Goal: Check status: Check status

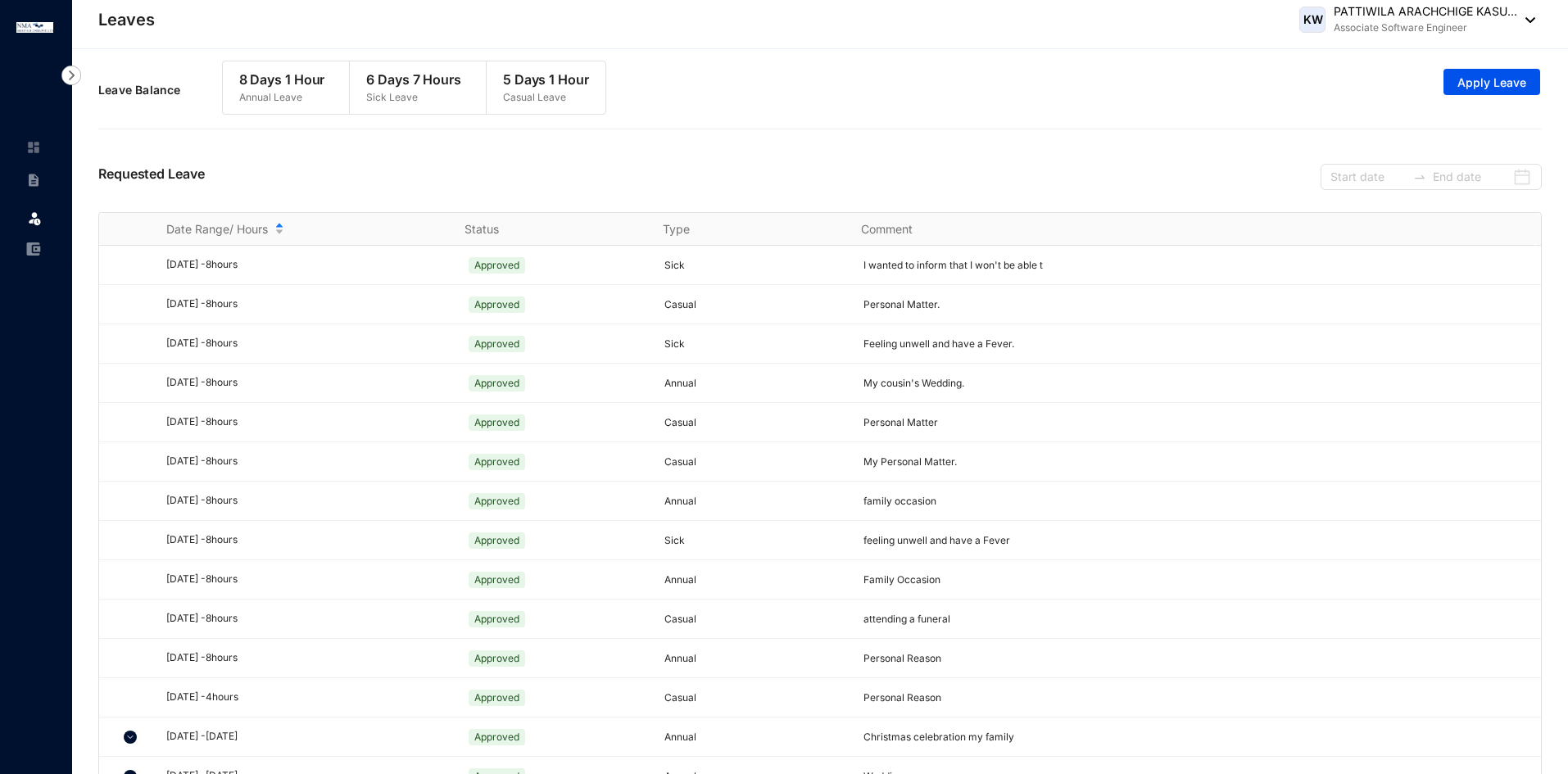
click at [511, 81] on p "5 Days 1 Hour" at bounding box center [545, 80] width 86 height 20
click at [505, 158] on div "Requested Leave" at bounding box center [820, 174] width 1444 height 75
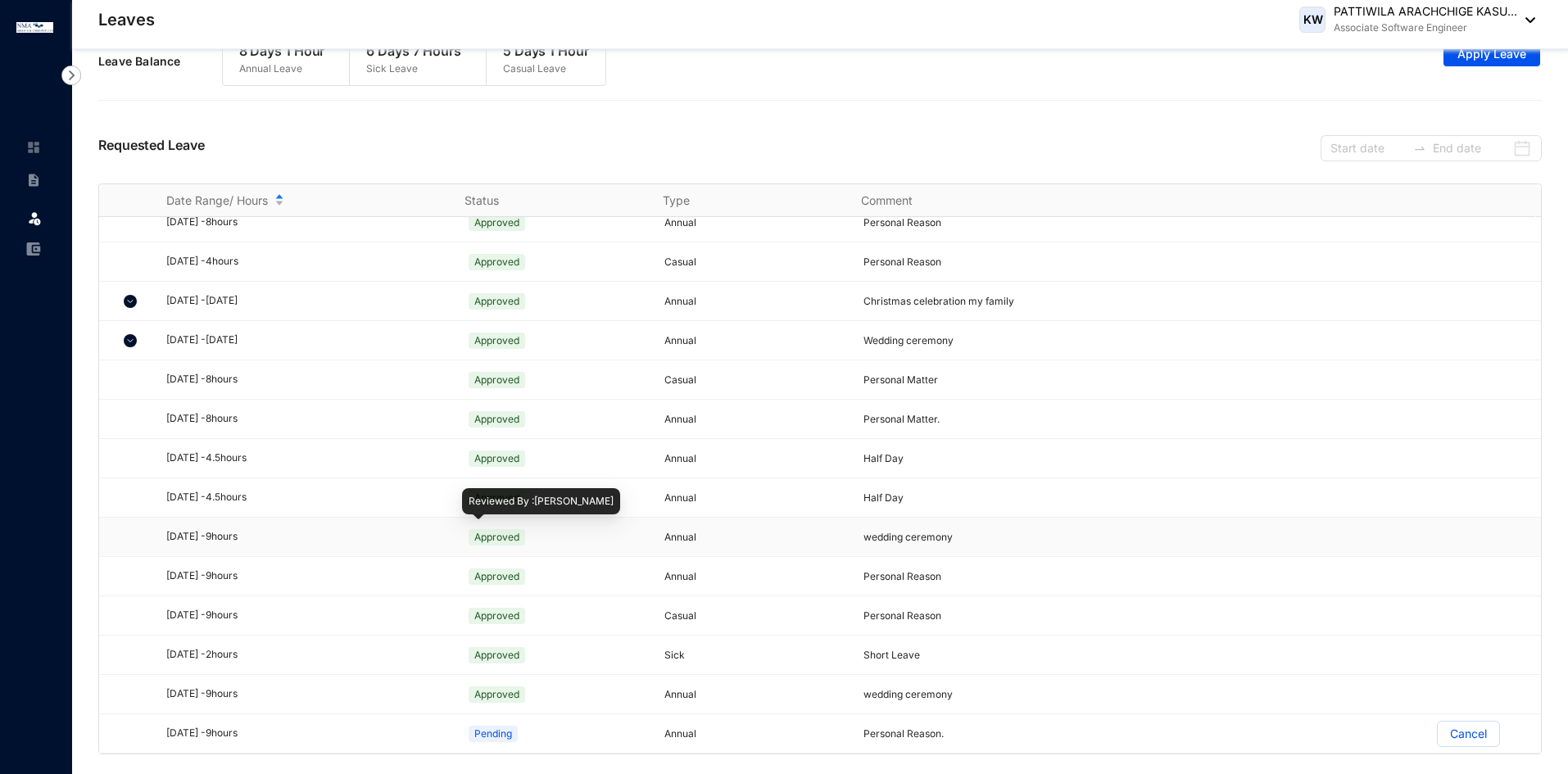
scroll to position [28, 0]
click at [138, 343] on div at bounding box center [132, 341] width 36 height 32
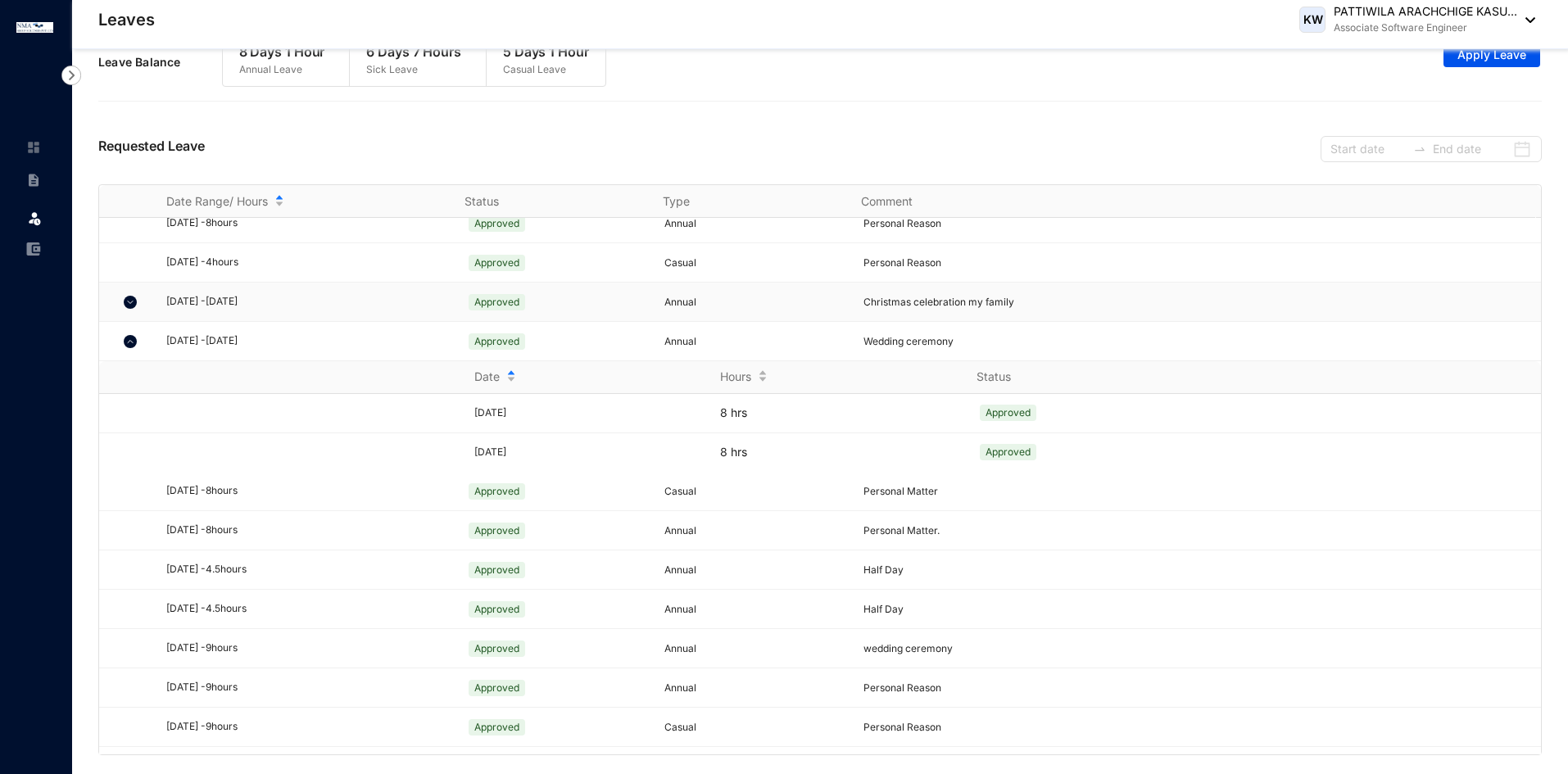
click at [129, 306] on img at bounding box center [130, 303] width 13 height 13
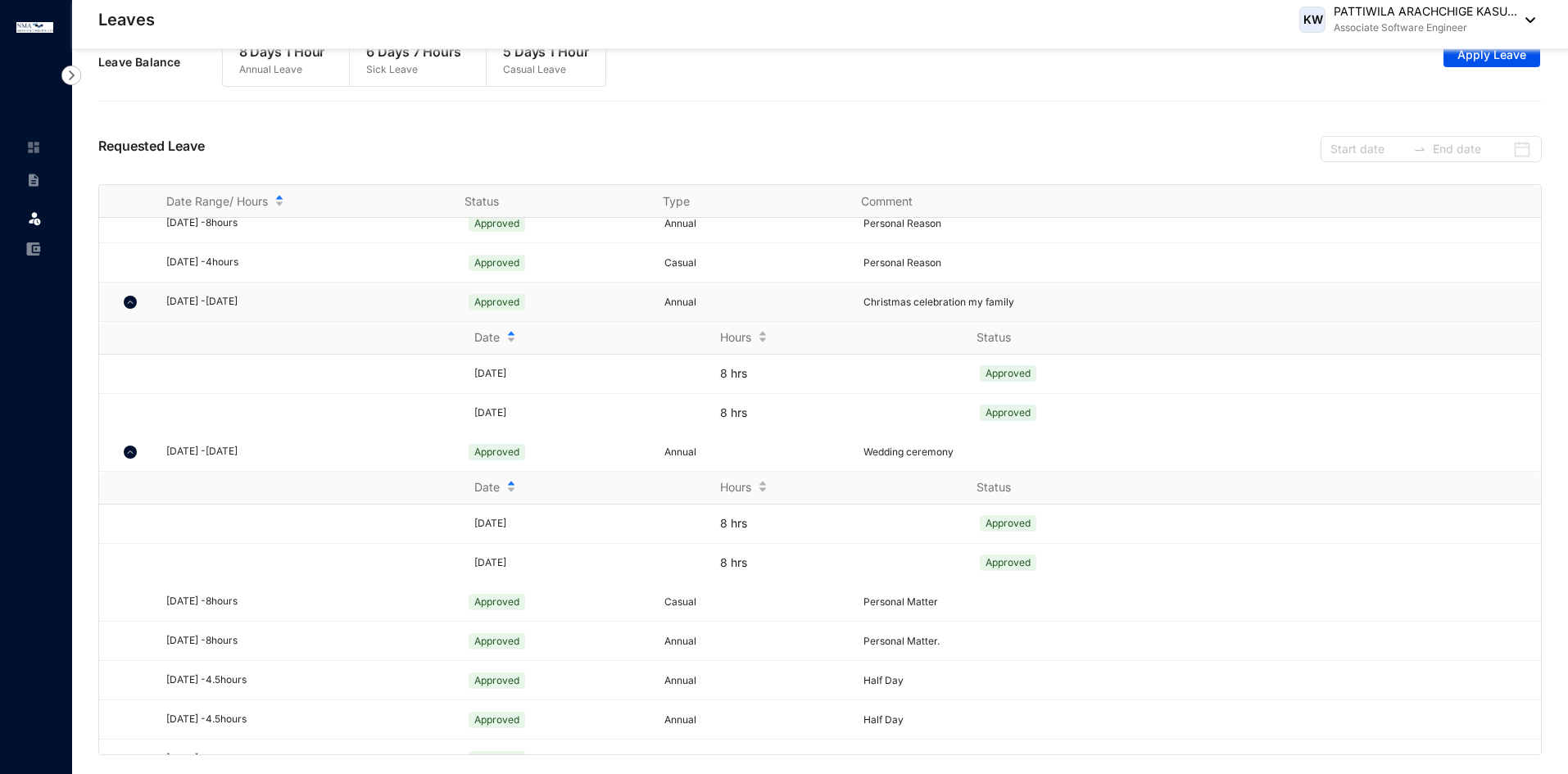
click at [132, 308] on img at bounding box center [130, 303] width 13 height 13
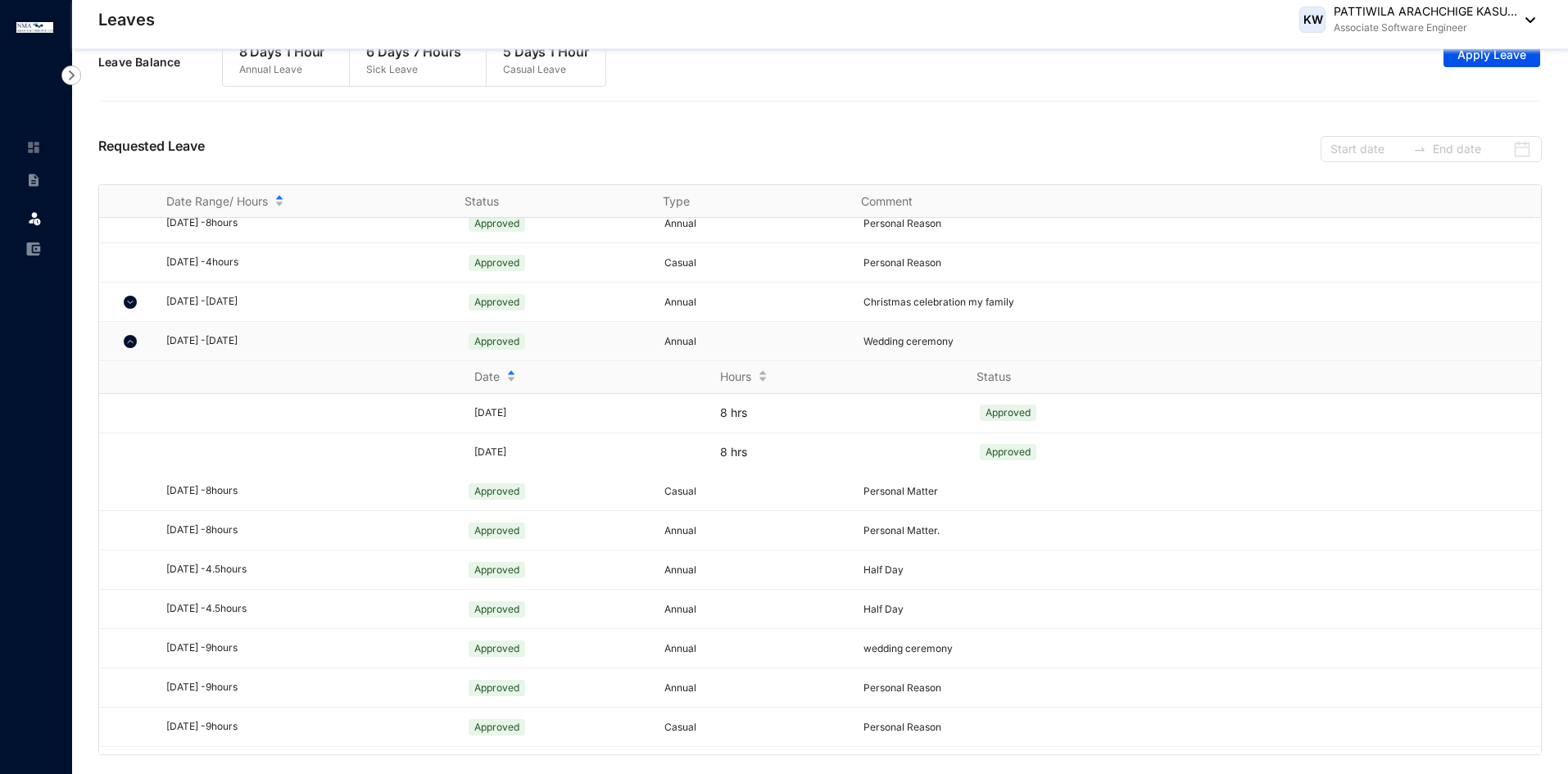
click at [132, 343] on img at bounding box center [130, 341] width 13 height 13
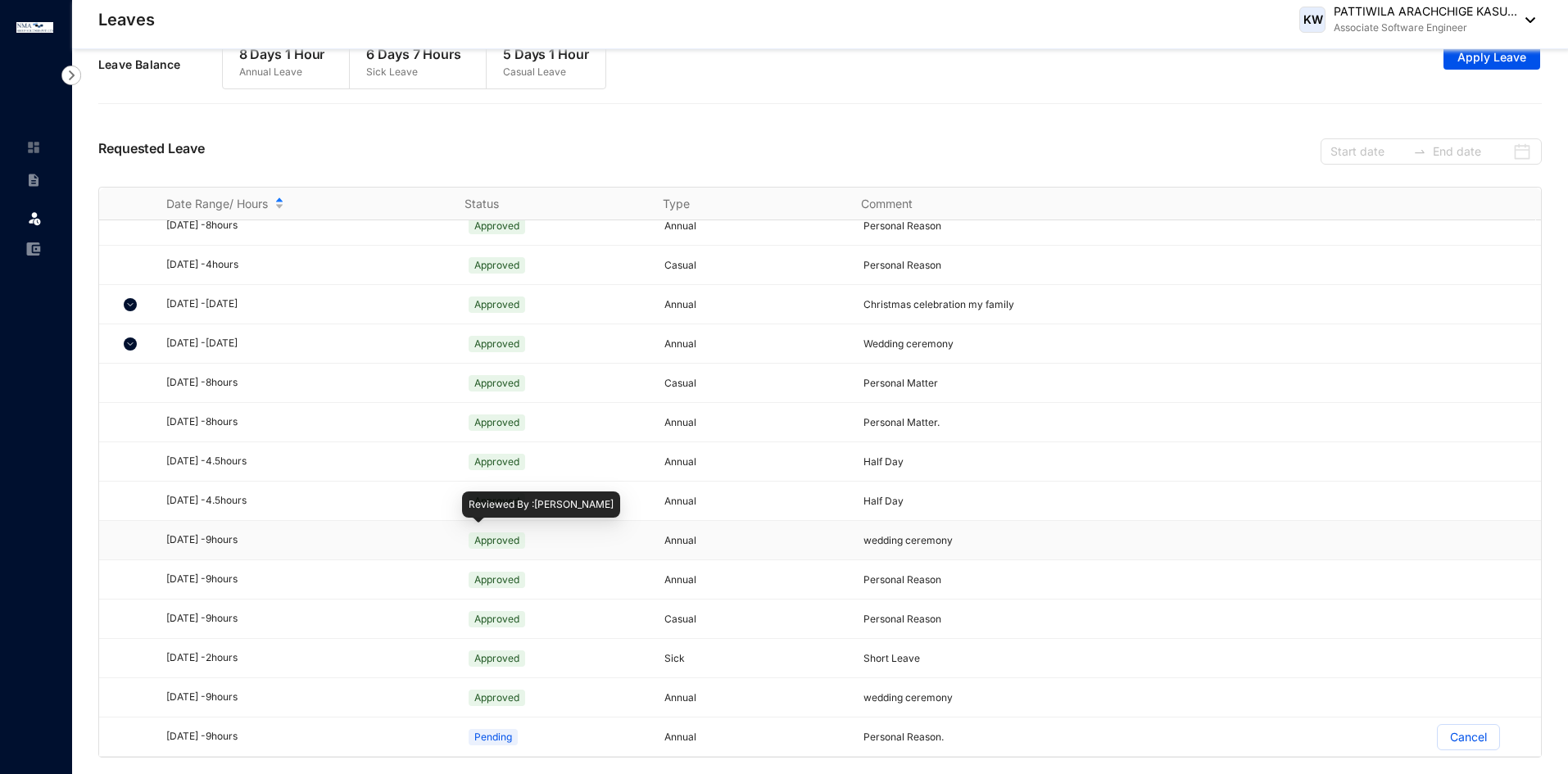
scroll to position [25, 0]
click at [332, 376] on div "[DATE] - 8 hours" at bounding box center [306, 383] width 280 height 16
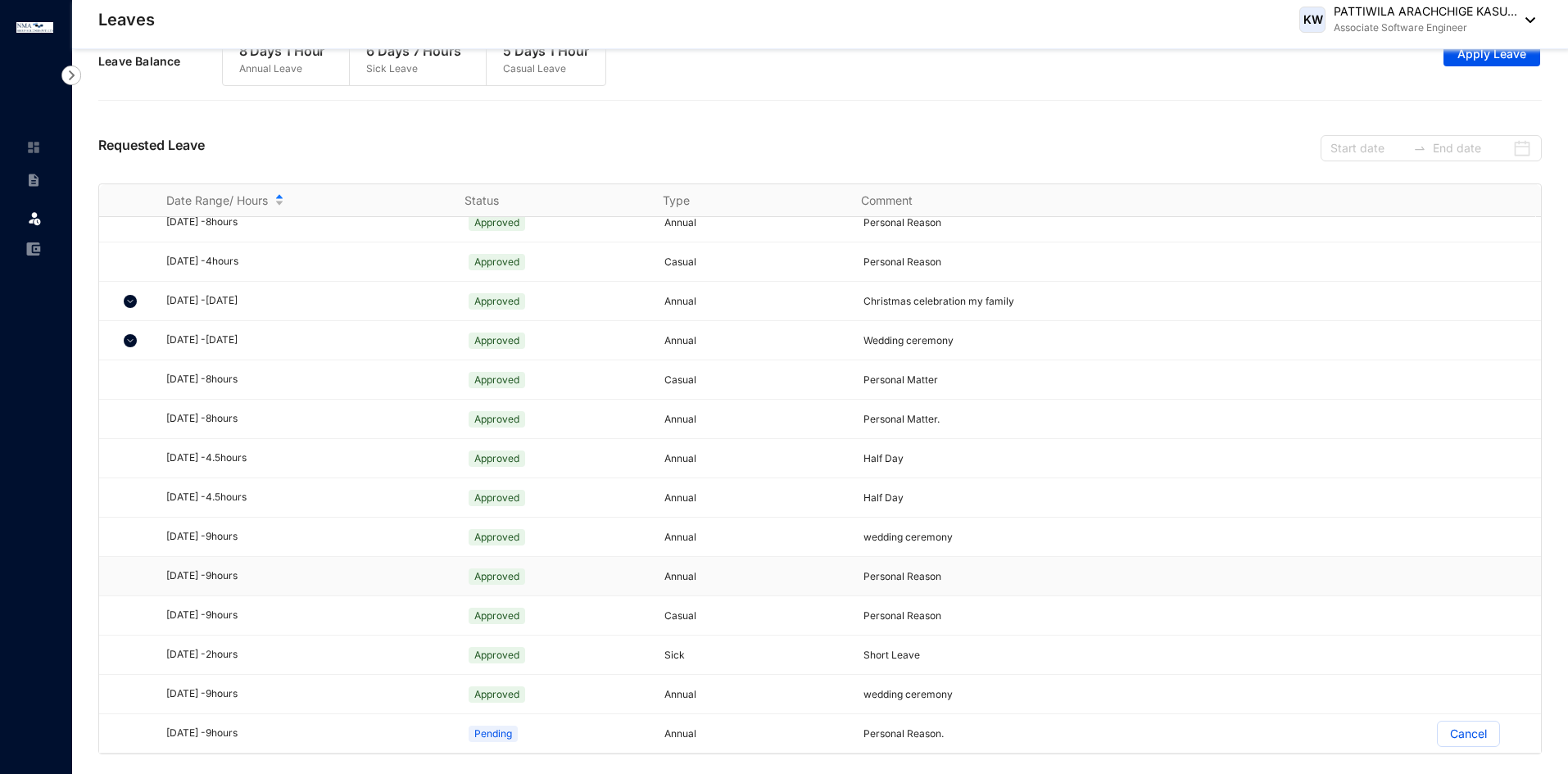
scroll to position [0, 0]
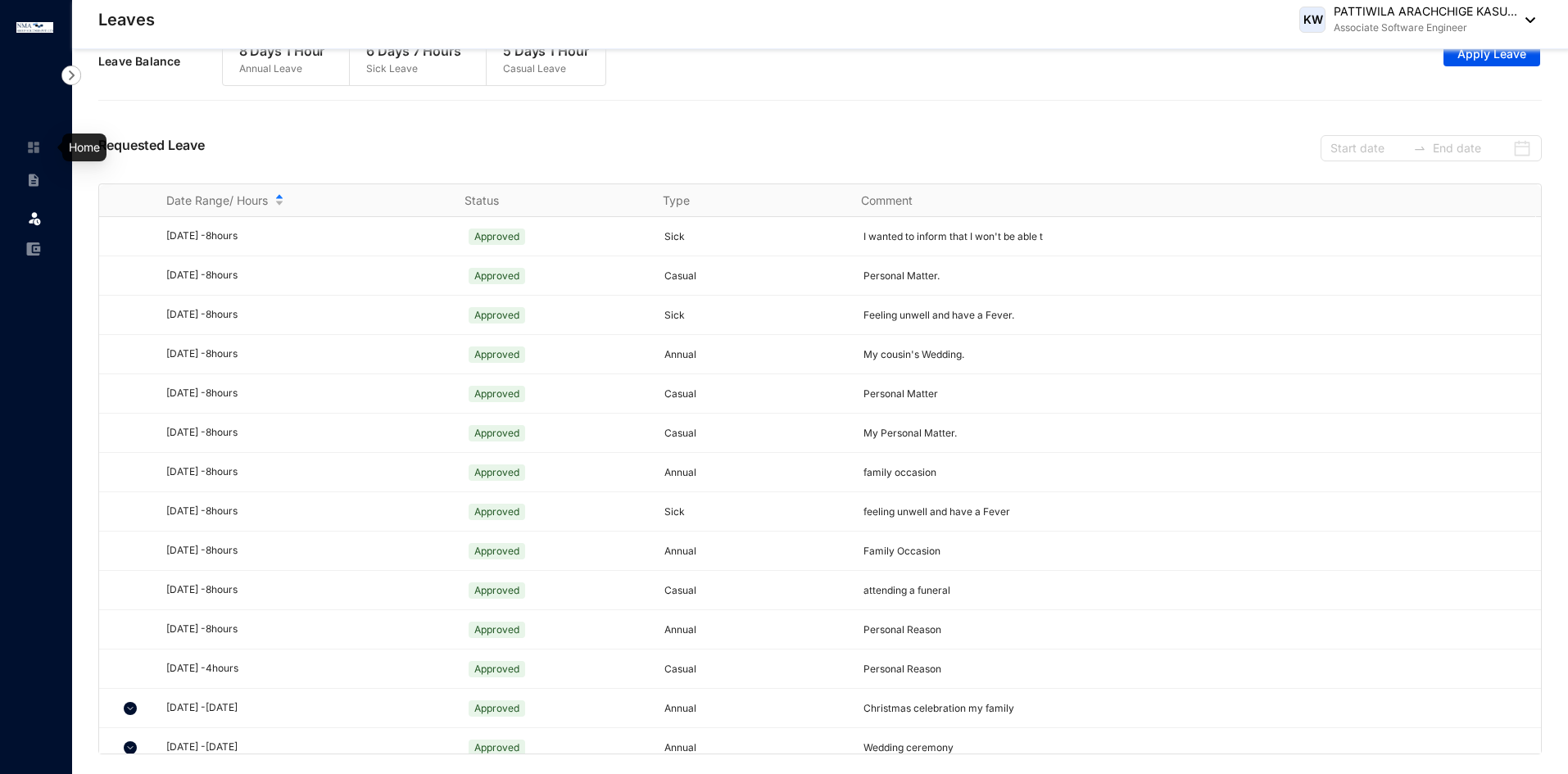
click at [44, 139] on link at bounding box center [47, 147] width 41 height 16
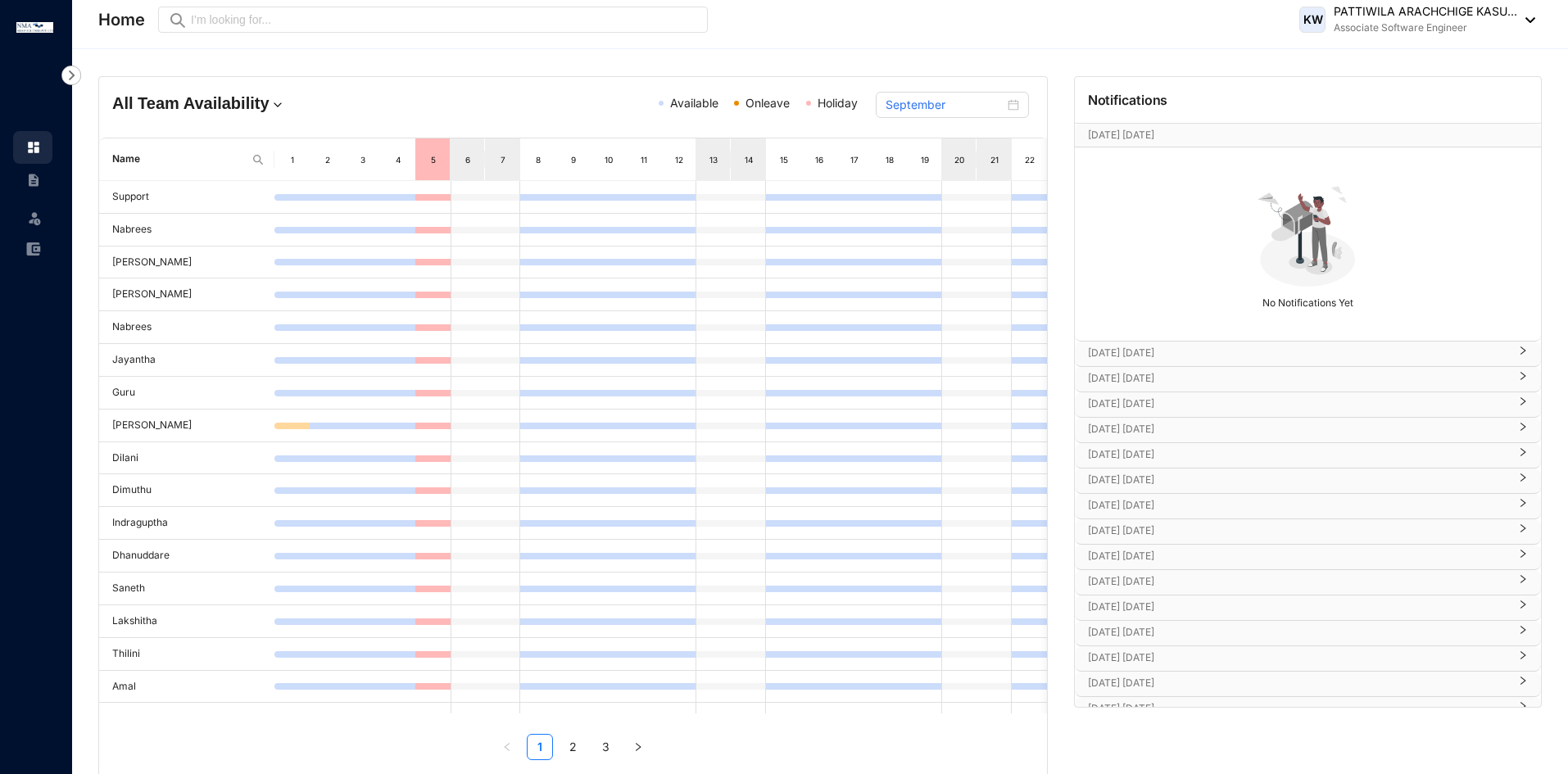
click at [1180, 353] on p "[DATE] [DATE]" at bounding box center [1298, 353] width 420 height 16
click at [1181, 422] on p "[DATE] [DATE]" at bounding box center [1298, 427] width 420 height 16
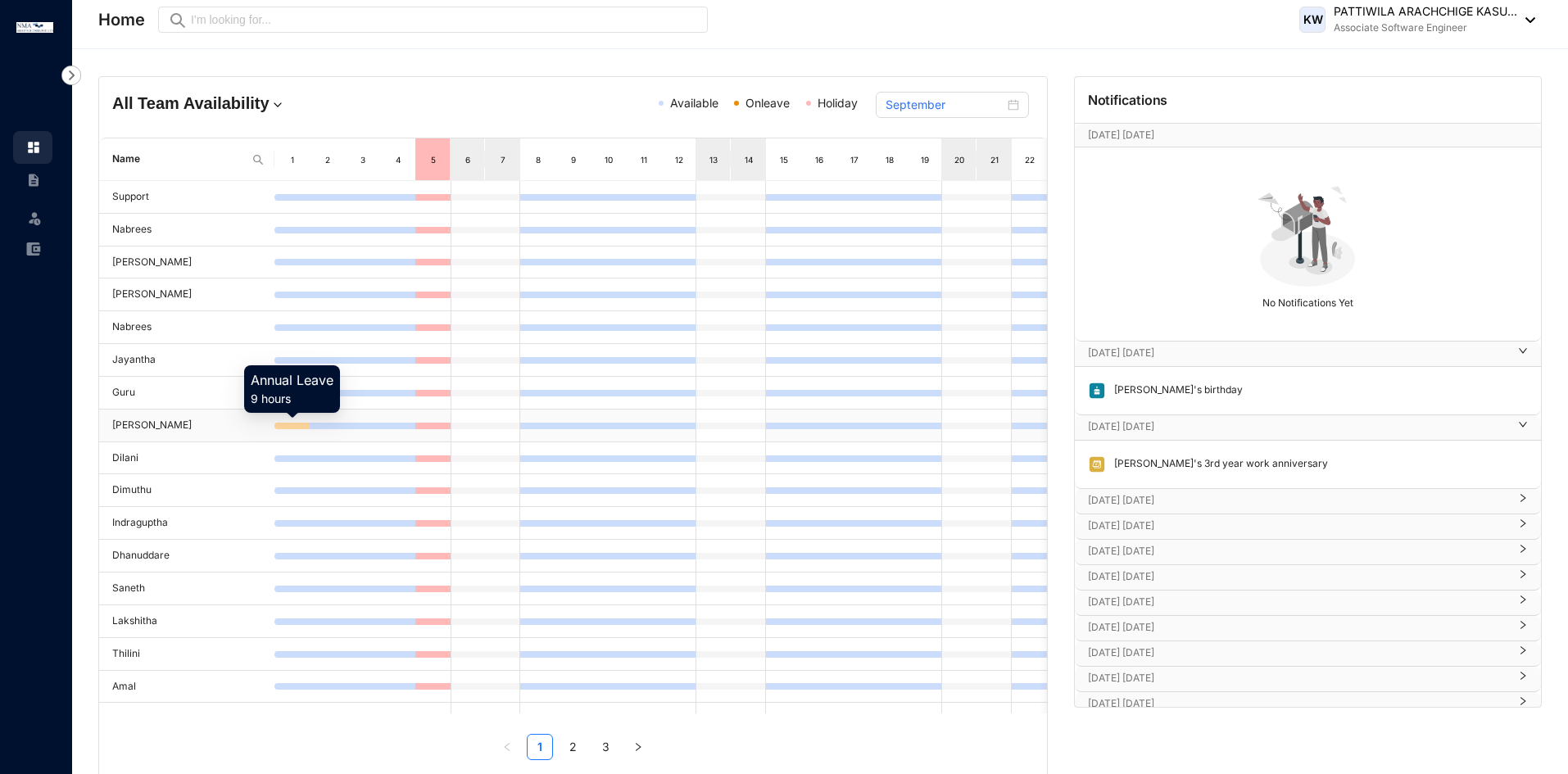
click at [293, 424] on div "Name 1 2 3 4 5 6 7 8 9 10 11 12 13 14 15 16 17 18 19 20 21 22 23 24 25 26 27 28…" at bounding box center [573, 448] width 948 height 623
click at [1275, 136] on p "[DATE] [DATE]" at bounding box center [1292, 135] width 408 height 16
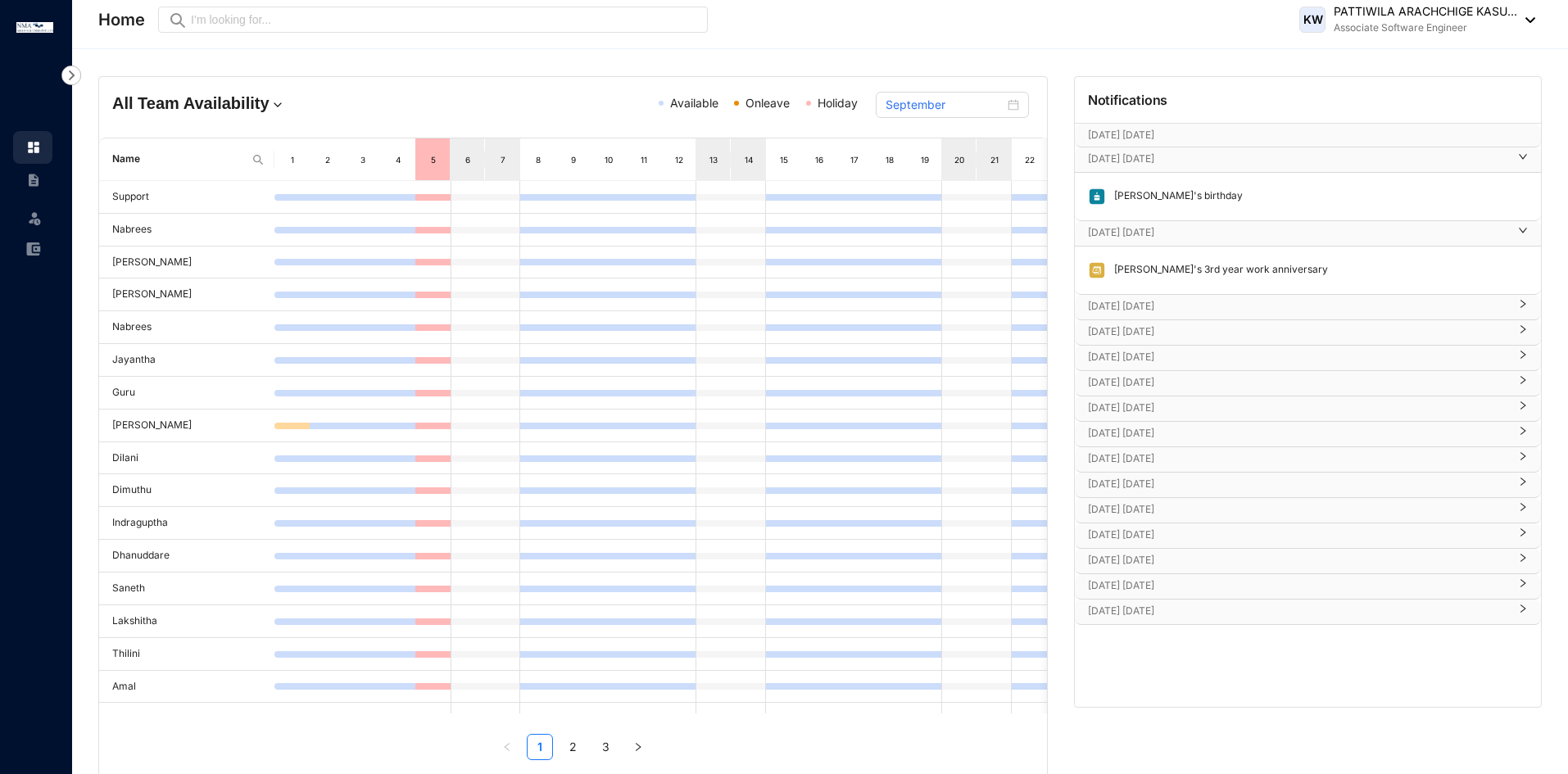
click at [1158, 239] on p "[DATE] [DATE]" at bounding box center [1298, 233] width 420 height 16
click at [1185, 154] on p "[DATE] [DATE]" at bounding box center [1298, 159] width 420 height 16
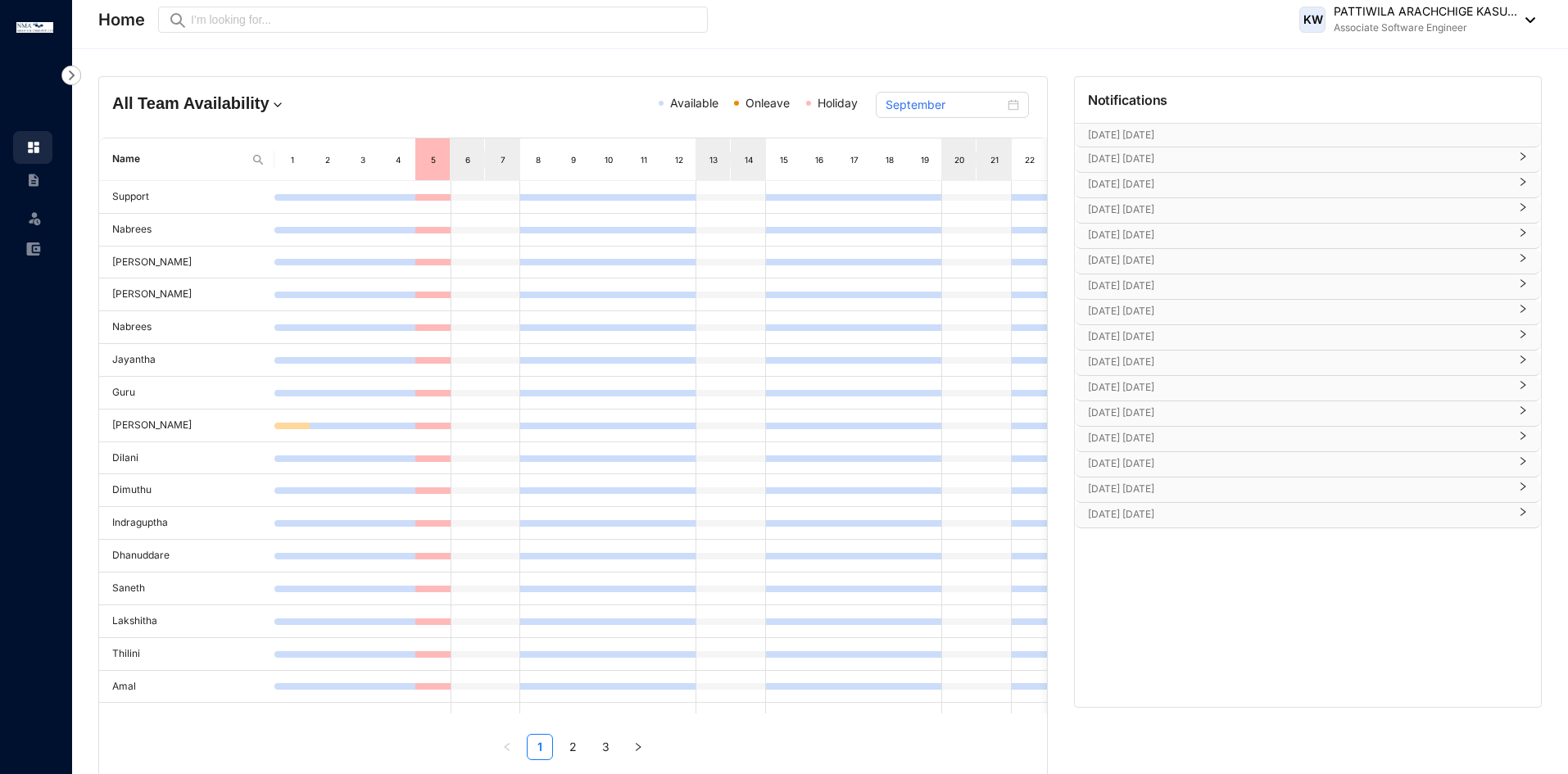
click at [1170, 206] on p "[DATE] [DATE]" at bounding box center [1298, 210] width 420 height 16
click at [1161, 235] on p "[DATE] [DATE]" at bounding box center [1298, 235] width 420 height 16
click at [1158, 249] on div "[DATE] [DATE] [DATE] No Notifications Yet [DATE] [DATE] [PERSON_NAME]'s birthda…" at bounding box center [1308, 325] width 466 height 406
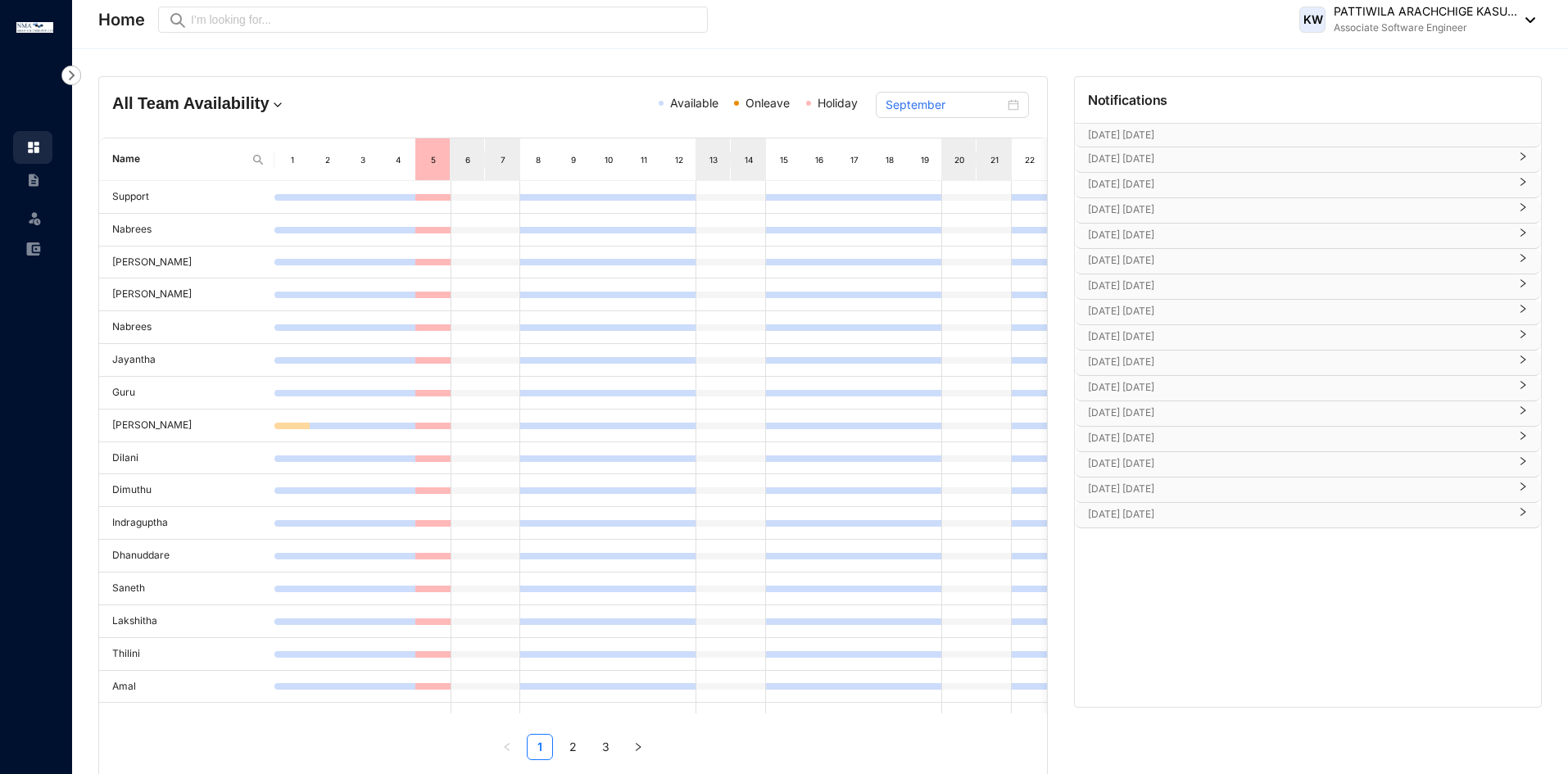
click at [1206, 268] on p "[DATE] [DATE]" at bounding box center [1298, 261] width 420 height 16
click at [1185, 324] on div "[DATE] [DATE]" at bounding box center [1308, 335] width 466 height 25
click at [1183, 329] on p "[DATE] [DATE]" at bounding box center [1298, 334] width 420 height 16
click at [1154, 261] on p "[DATE] [DATE]" at bounding box center [1298, 261] width 420 height 16
click at [1155, 312] on p "[DATE] [DATE]" at bounding box center [1298, 311] width 420 height 16
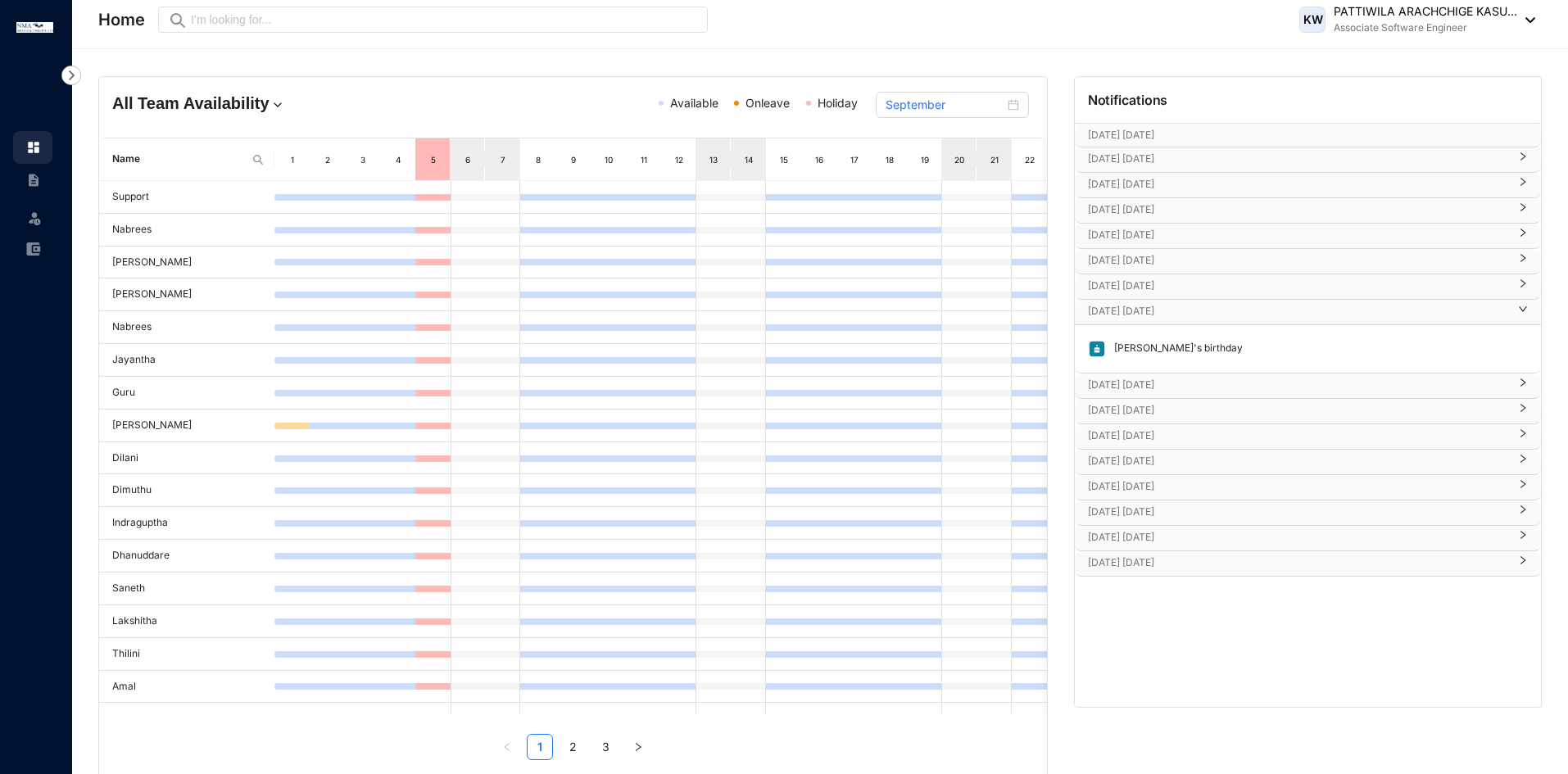
click at [1155, 312] on p "[DATE] [DATE]" at bounding box center [1298, 311] width 420 height 16
click at [1158, 339] on p "[DATE] [DATE]" at bounding box center [1298, 336] width 420 height 16
